Goal: Check status: Check status

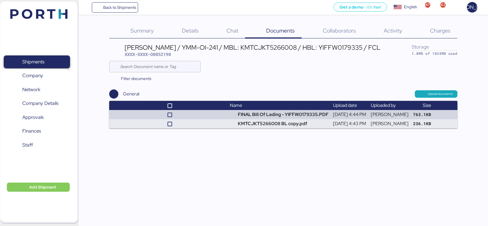
click at [37, 59] on span "Shipments" at bounding box center [33, 62] width 22 height 8
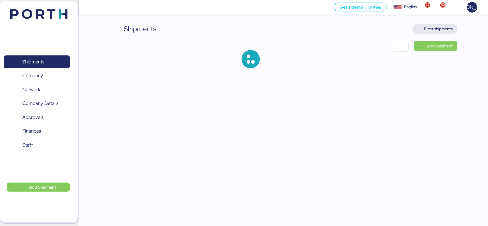
click at [438, 28] on span "Filter shipments" at bounding box center [438, 28] width 29 height 7
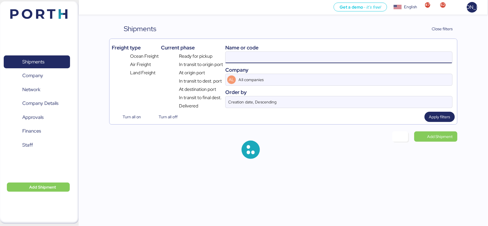
click at [279, 57] on input at bounding box center [338, 57] width 226 height 11
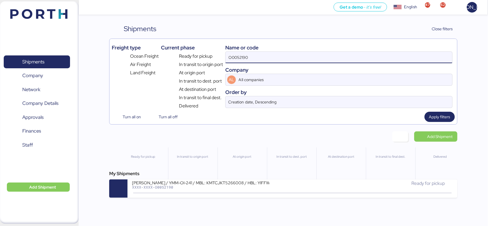
paste input "O0052111"
drag, startPoint x: 275, startPoint y: 55, endPoint x: 194, endPoint y: 55, distance: 80.9
click at [194, 55] on div "Freight type Ocean Freight Air Freight Land Freight Current phase Ready for pic…" at bounding box center [283, 75] width 343 height 68
paste input
type input "O0052111"
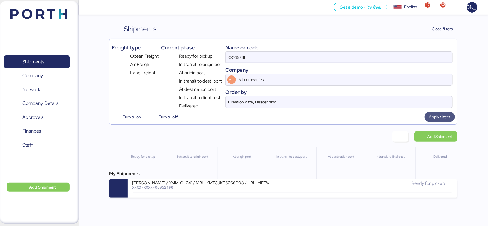
click at [440, 119] on span "Apply filters" at bounding box center [439, 116] width 21 height 7
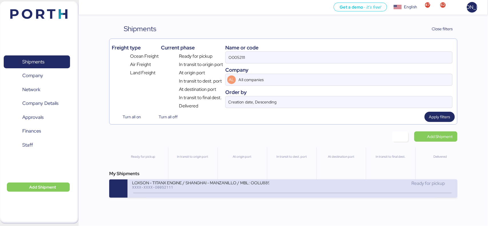
click at [168, 187] on div "XXXX-XXXX-O0052111" at bounding box center [200, 187] width 137 height 4
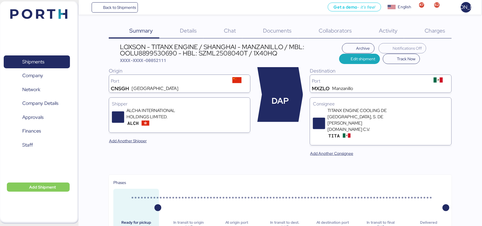
click at [273, 25] on div "Documents 0" at bounding box center [271, 31] width 56 height 15
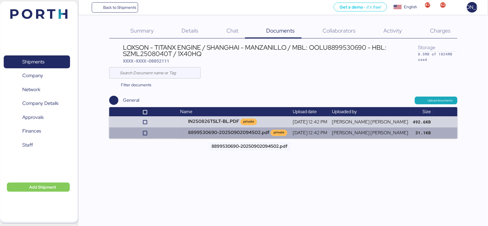
click at [196, 132] on td "8899530690-20250902094502.pdf private" at bounding box center [234, 132] width 113 height 11
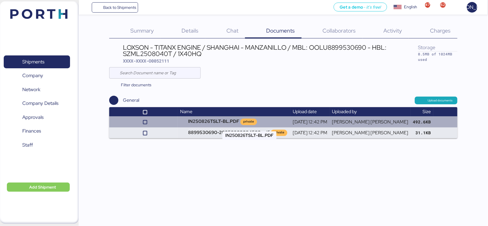
click at [208, 122] on td "IN250826TSLT-BL.PDF private" at bounding box center [234, 121] width 113 height 11
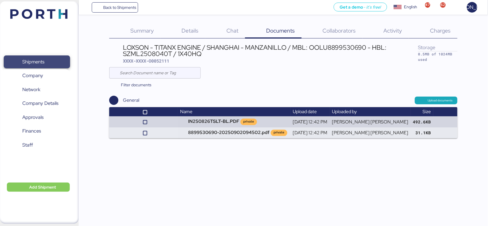
click at [36, 62] on span "Shipments" at bounding box center [33, 62] width 22 height 8
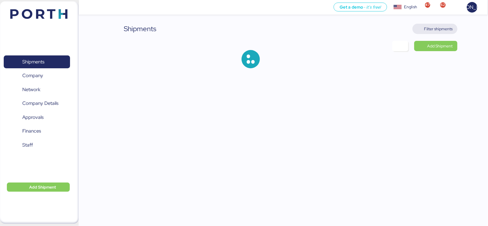
click at [446, 29] on span "Filter shipments" at bounding box center [438, 28] width 29 height 7
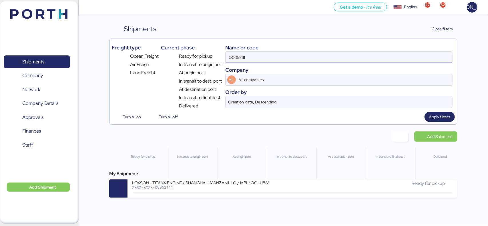
drag, startPoint x: 246, startPoint y: 60, endPoint x: 206, endPoint y: 59, distance: 40.3
click at [206, 59] on div "Freight type Ocean Freight Air Freight Land Freight Current phase Ready for pic…" at bounding box center [283, 75] width 343 height 68
paste input "07"
type input "O0052107"
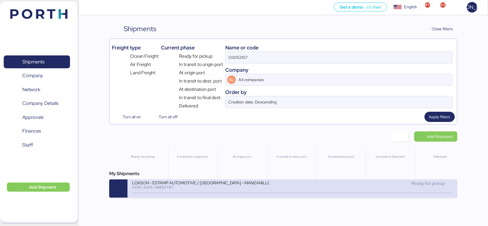
click at [202, 191] on div "LOXSON - ESTAMP AUTOMOTIVE / [GEOGRAPHIC_DATA] - MANZANILLO / MBL: OOLU88995321…" at bounding box center [212, 186] width 160 height 12
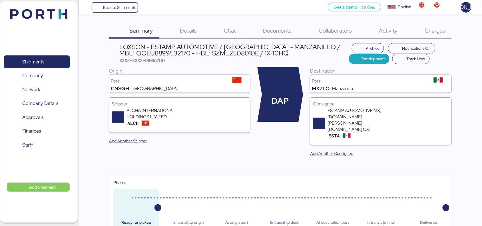
click at [277, 31] on span "Documents" at bounding box center [277, 30] width 29 height 7
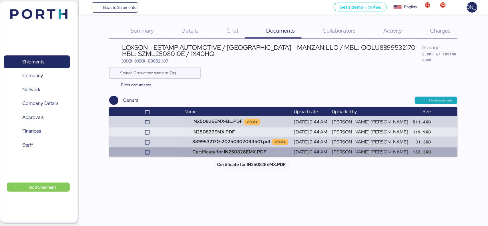
click at [225, 153] on td "Certificate for IN250826EMX.PDF" at bounding box center [236, 151] width 109 height 9
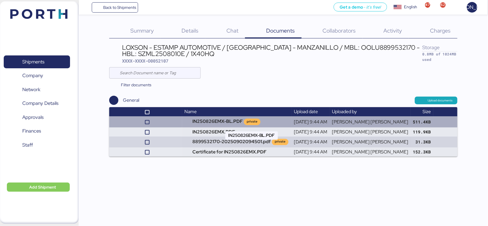
click at [233, 118] on td "IN250826EMX-BL.PDF private" at bounding box center [236, 121] width 109 height 11
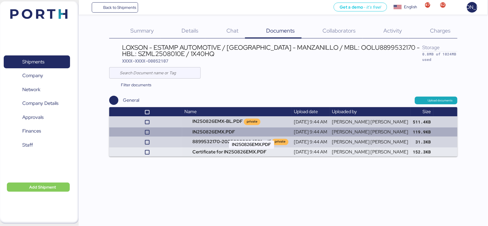
click at [223, 133] on td "IN250826EMX.PDF" at bounding box center [236, 131] width 109 height 9
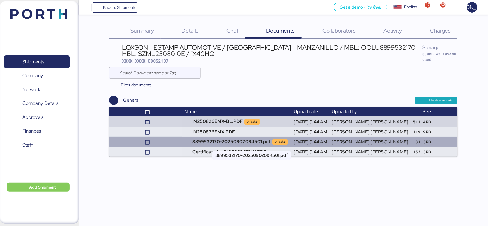
click at [236, 143] on td "8899532170-20250902094501.pdf private" at bounding box center [236, 142] width 109 height 11
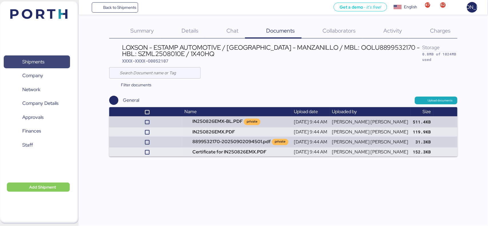
click at [49, 61] on span "Shipments" at bounding box center [36, 62] width 61 height 8
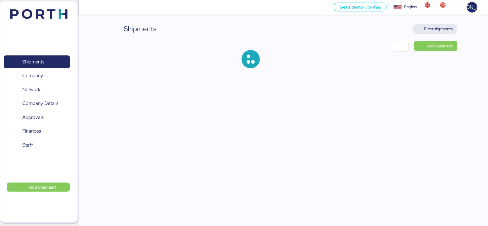
click at [434, 25] on span "Filter shipments" at bounding box center [438, 28] width 29 height 7
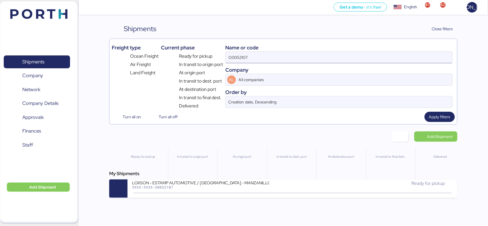
click at [284, 58] on input "O0052107" at bounding box center [338, 57] width 226 height 11
paste input "1"
type input "O0052101"
click at [438, 115] on span "Apply filters" at bounding box center [439, 116] width 21 height 7
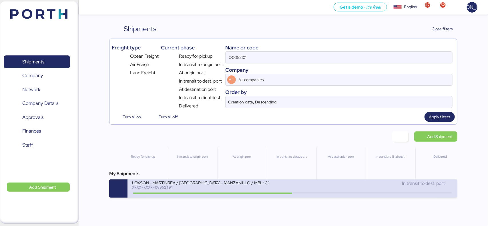
click at [181, 183] on div "LOXSON - MARTINREA / [GEOGRAPHIC_DATA] - MANZANILLO / MBL: COSU6427659700 - HBL…" at bounding box center [200, 182] width 137 height 5
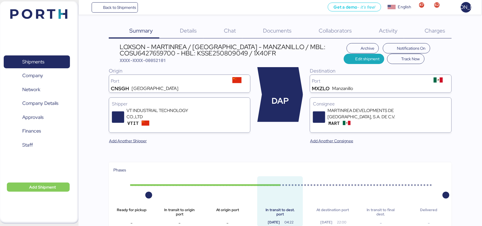
click at [272, 30] on span "Documents" at bounding box center [277, 30] width 29 height 7
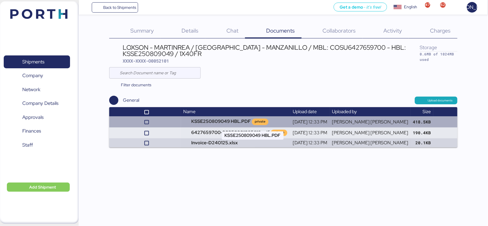
click at [217, 122] on td "KSSE250809049 HBL.PDF private" at bounding box center [235, 121] width 109 height 11
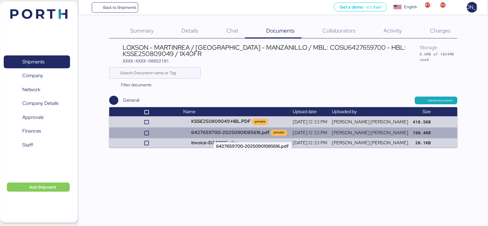
click at [249, 129] on td "6427659700-20250901085616.pdf private" at bounding box center [235, 132] width 109 height 11
